Goal: Task Accomplishment & Management: Manage account settings

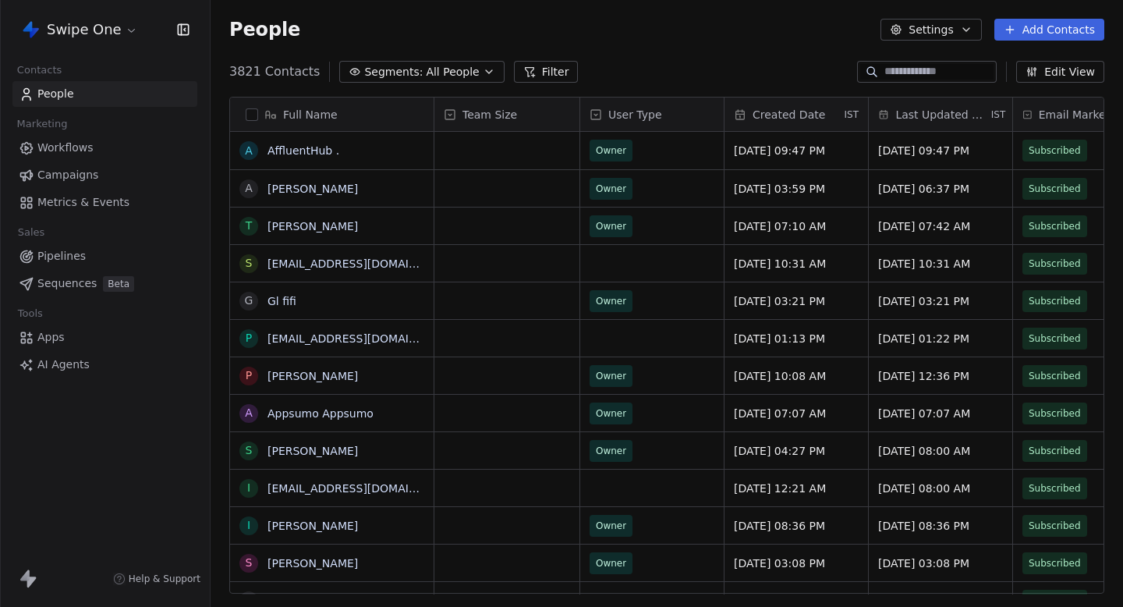
scroll to position [534, 913]
click at [90, 151] on span "Workflows" at bounding box center [65, 148] width 56 height 16
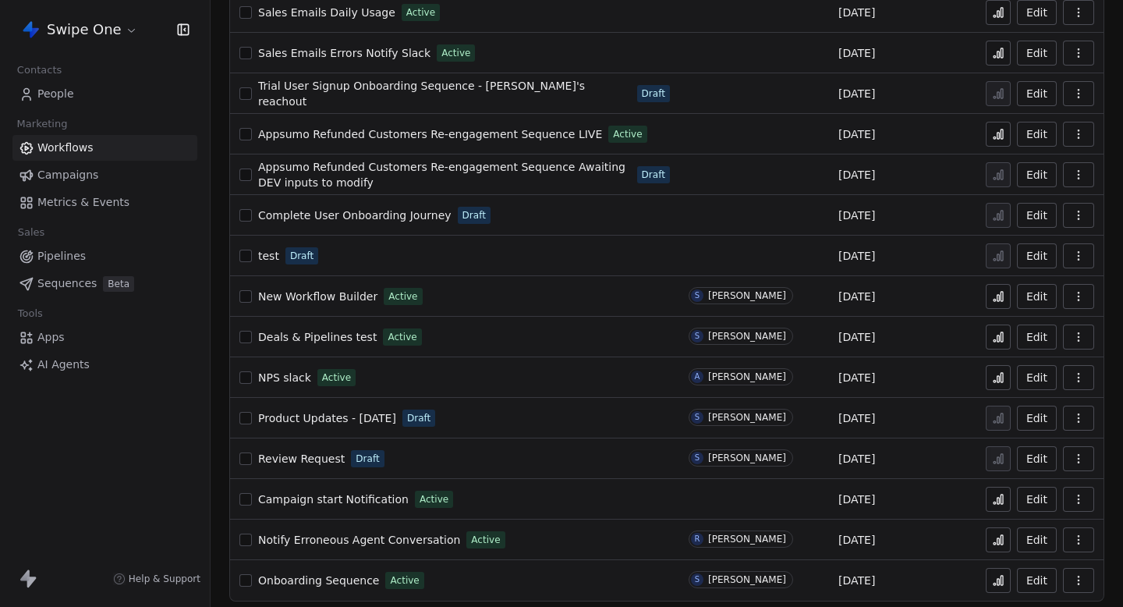
scroll to position [187, 0]
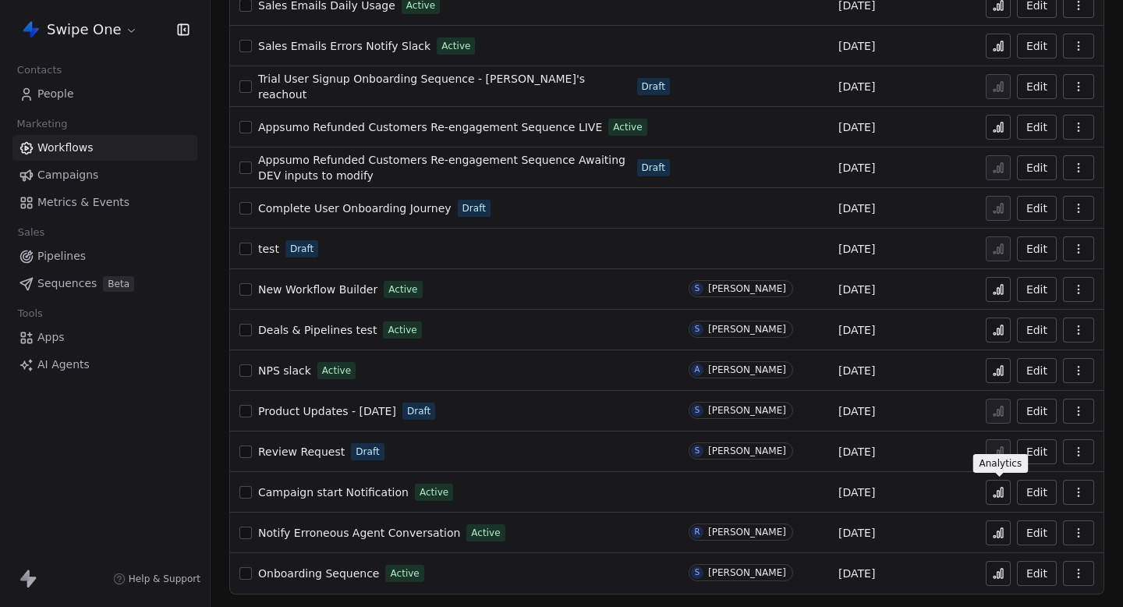
click at [1002, 487] on icon at bounding box center [998, 492] width 12 height 12
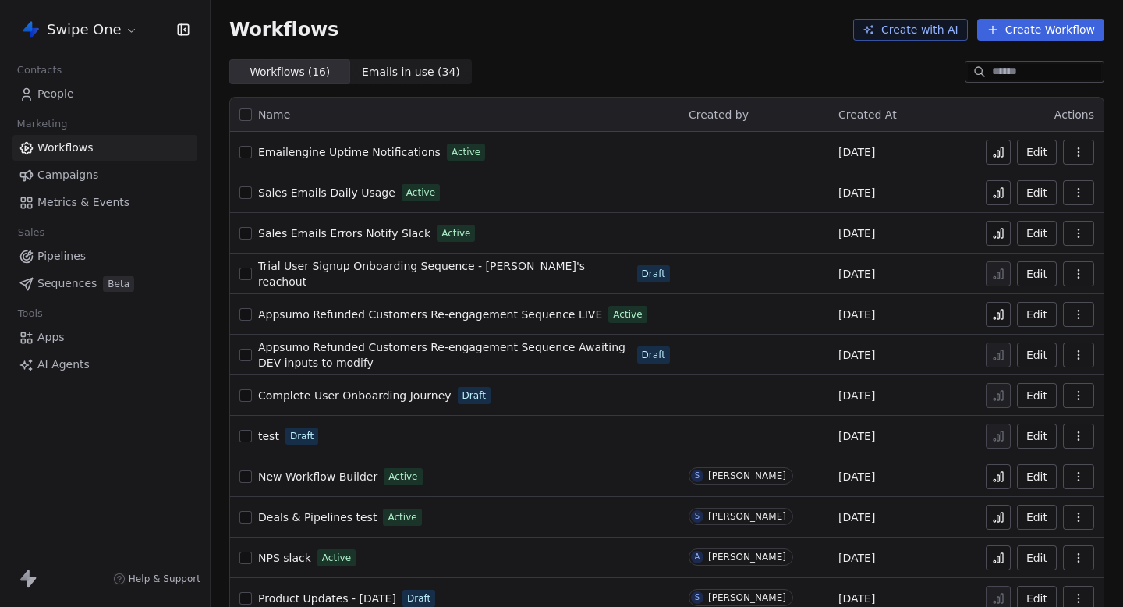
click at [65, 41] on html "Swipe One Contacts People Marketing Workflows Campaigns Metrics & Events Sales …" at bounding box center [561, 303] width 1123 height 607
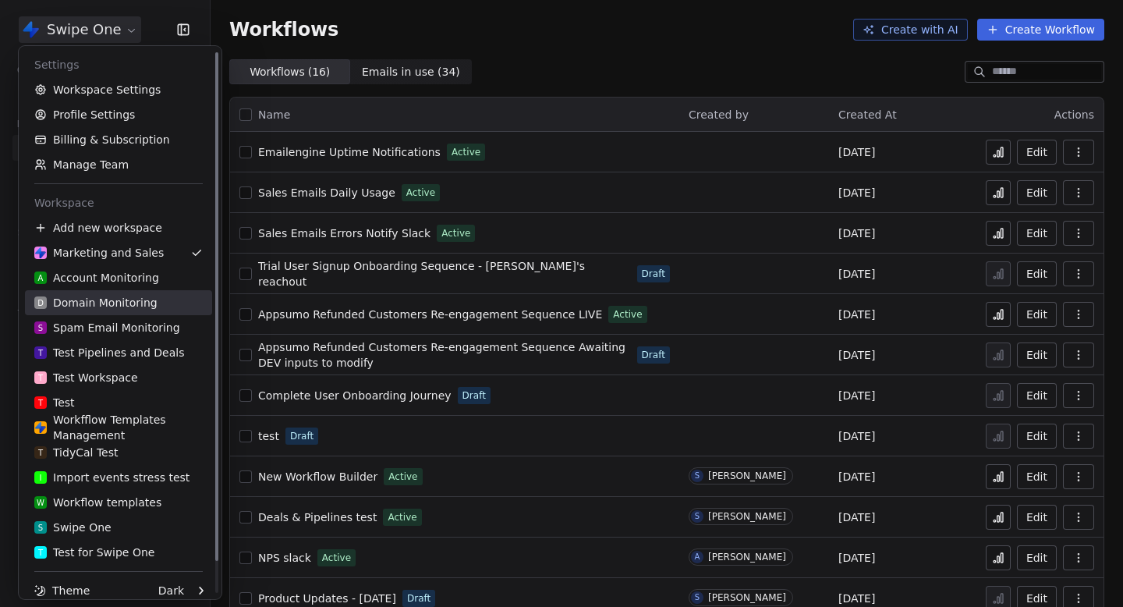
click at [113, 310] on link "D Domain Monitoring" at bounding box center [118, 302] width 187 height 25
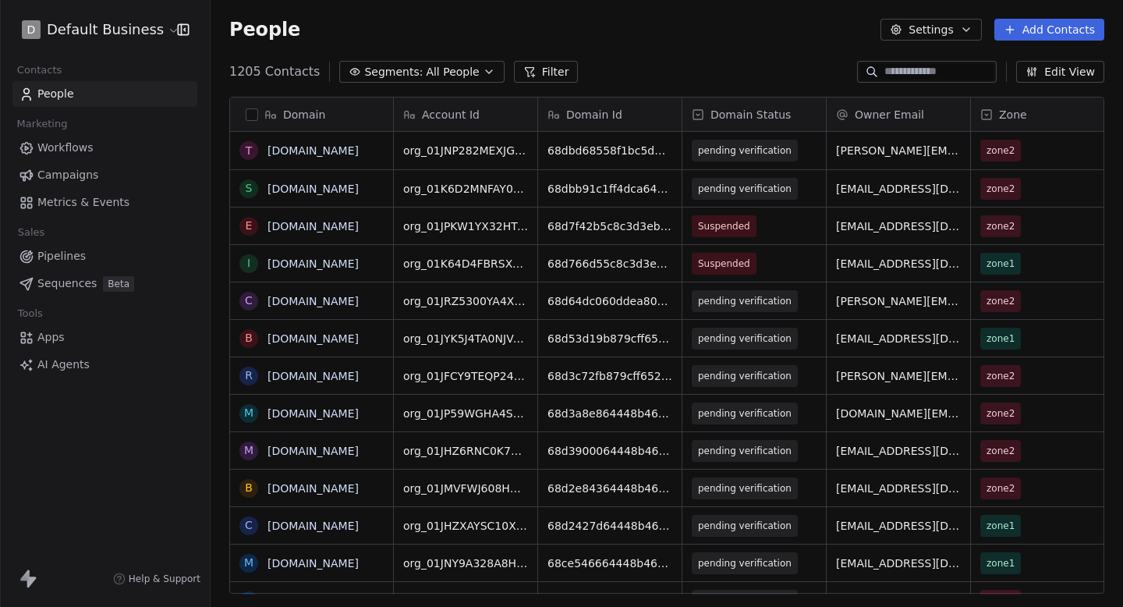
scroll to position [534, 913]
click at [947, 76] on input at bounding box center [938, 72] width 109 height 16
type input "*"
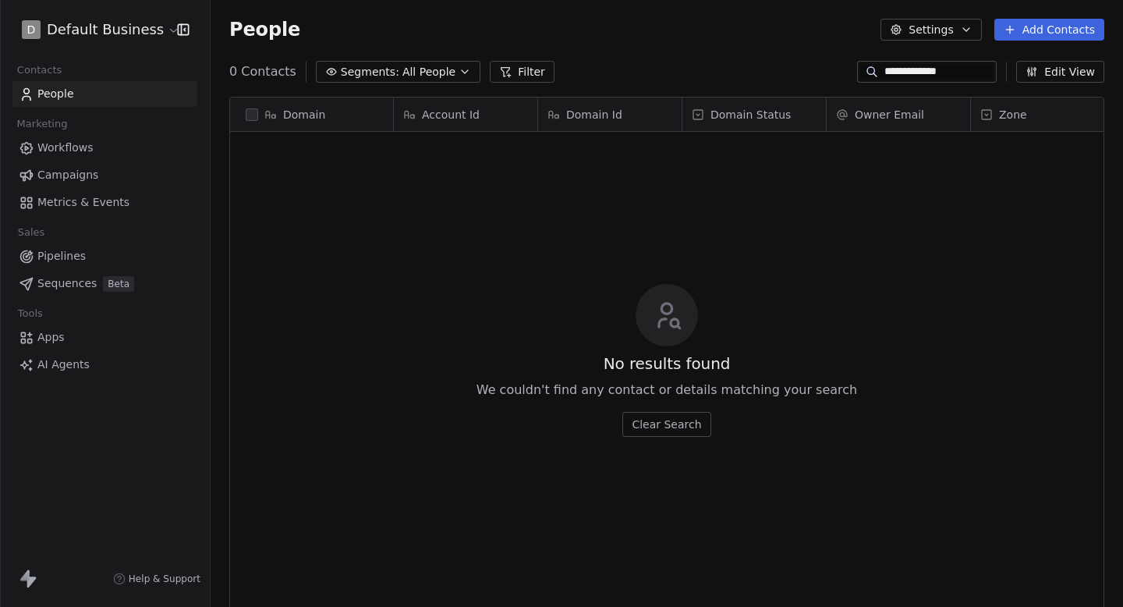
scroll to position [0, 0]
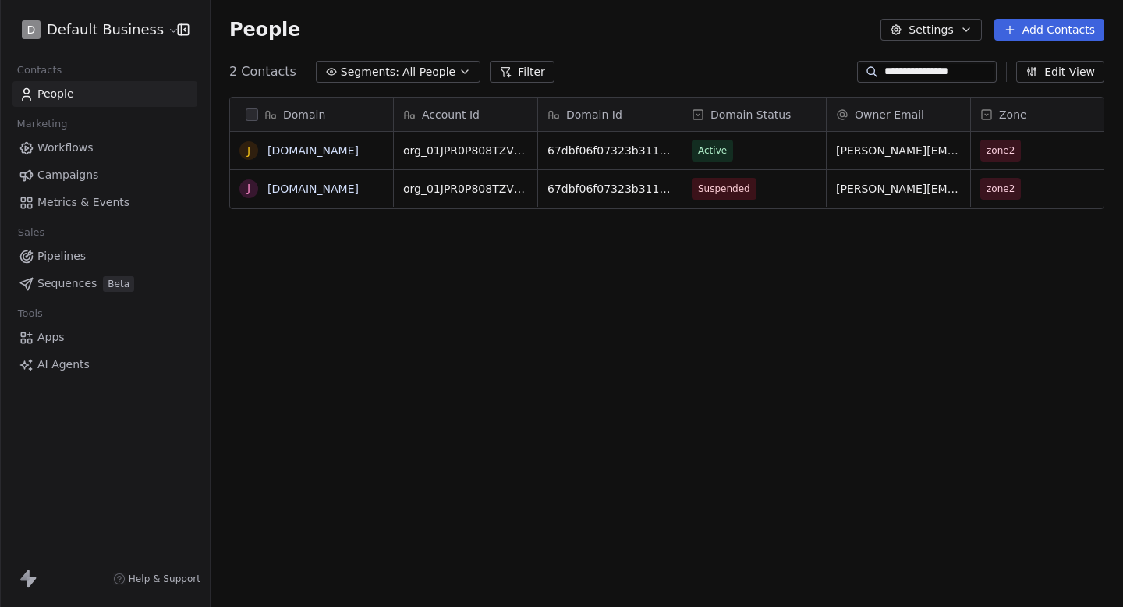
type input "**********"
click at [736, 187] on span "Suspended" at bounding box center [725, 189] width 52 height 16
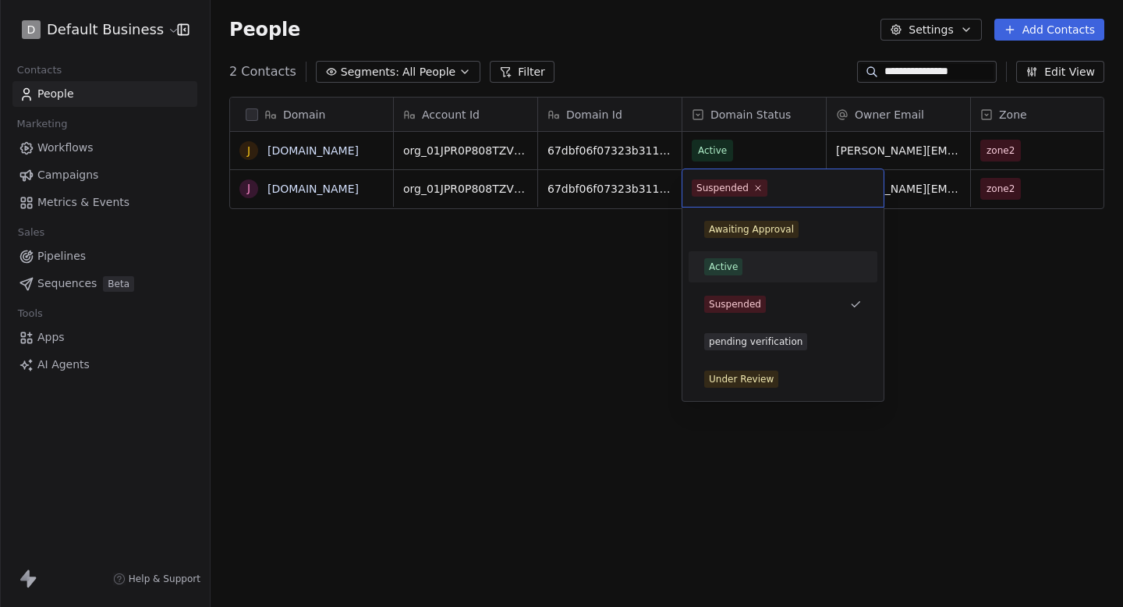
click at [730, 267] on div "Active" at bounding box center [723, 267] width 29 height 14
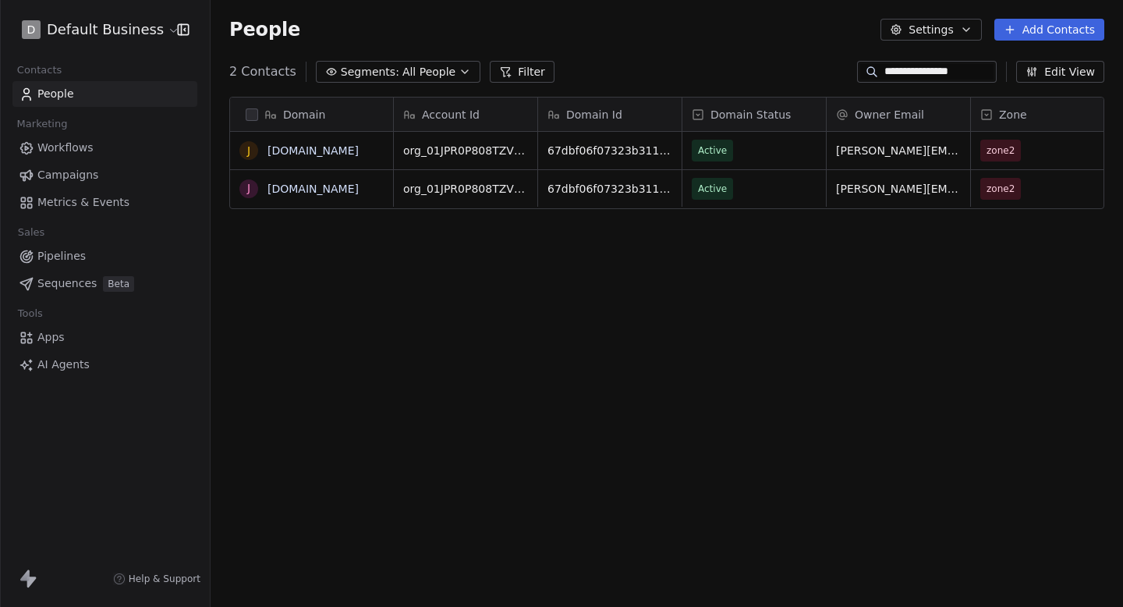
click at [725, 220] on div "Domain j jeruelenergy.com j jeruelenergy.com Account Id Domain Id Domain Status…" at bounding box center [667, 351] width 913 height 534
click at [642, 257] on div "Domain j jeruelenergy.com j jeruelenergy.com Account Id Domain Id Domain Status…" at bounding box center [667, 351] width 913 height 534
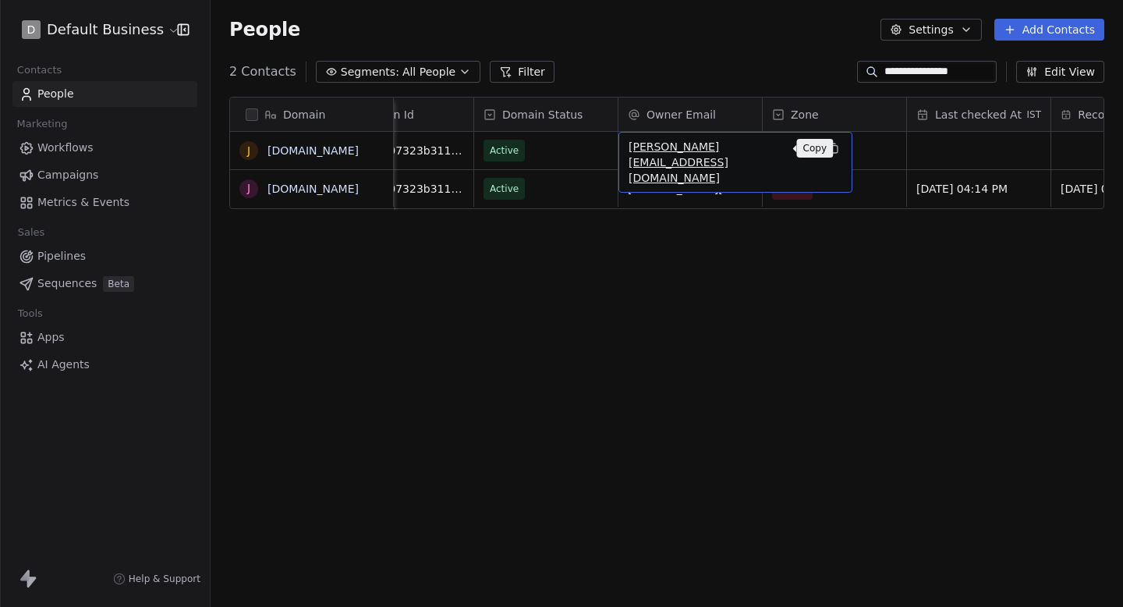
click at [831, 151] on icon "grid" at bounding box center [834, 149] width 7 height 7
click at [636, 62] on div "**********" at bounding box center [667, 71] width 913 height 25
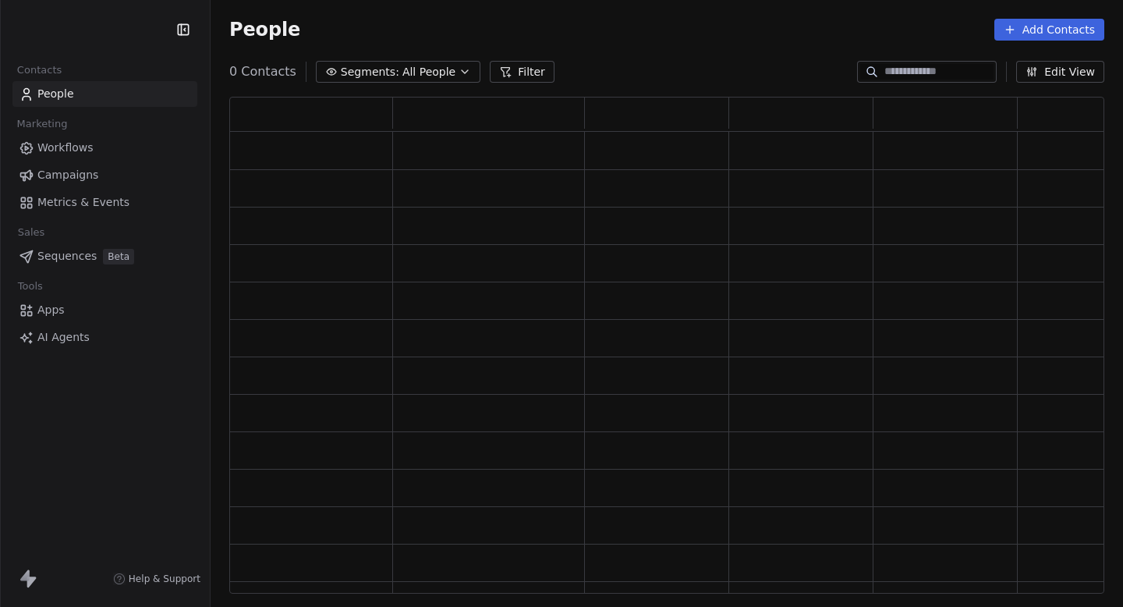
scroll to position [497, 875]
